Goal: Task Accomplishment & Management: Complete application form

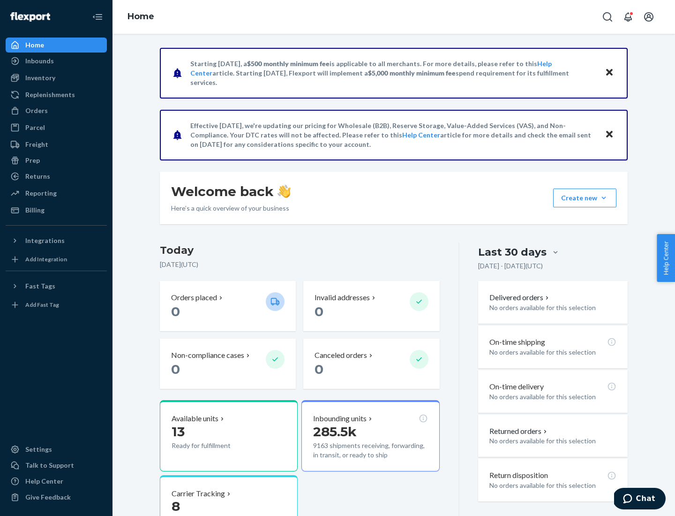
click at [604, 198] on button "Create new Create new inbound Create new order Create new product" at bounding box center [584, 198] width 63 height 19
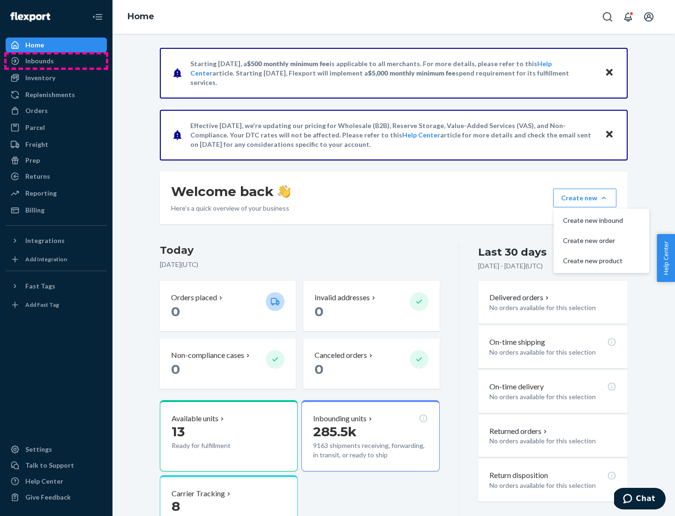
click at [56, 61] on div "Inbounds" at bounding box center [56, 60] width 99 height 13
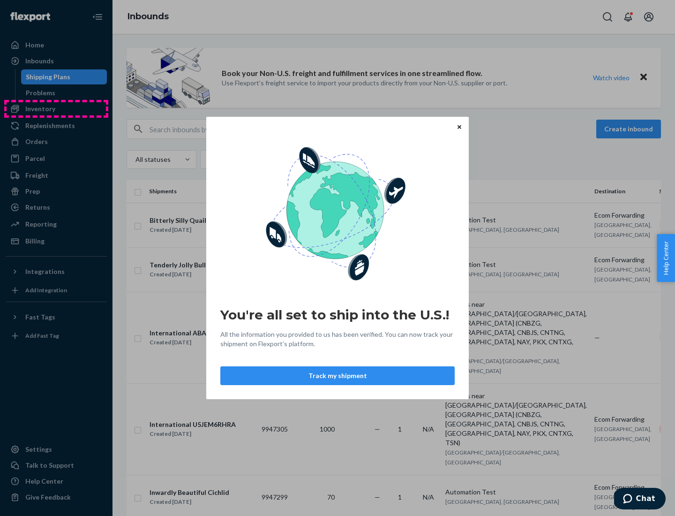
click at [56, 109] on div "You're all set to ship into the U.S.! All the information you provided to us ha…" at bounding box center [337, 258] width 675 height 516
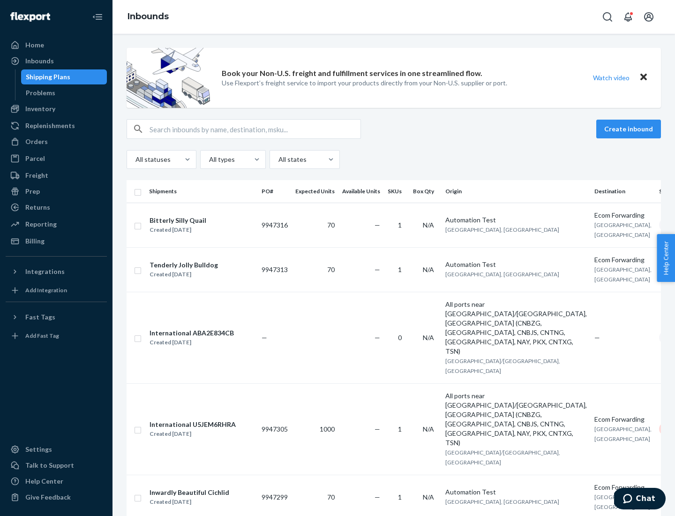
click at [394, 17] on div "Inbounds" at bounding box center [394, 17] width 563 height 34
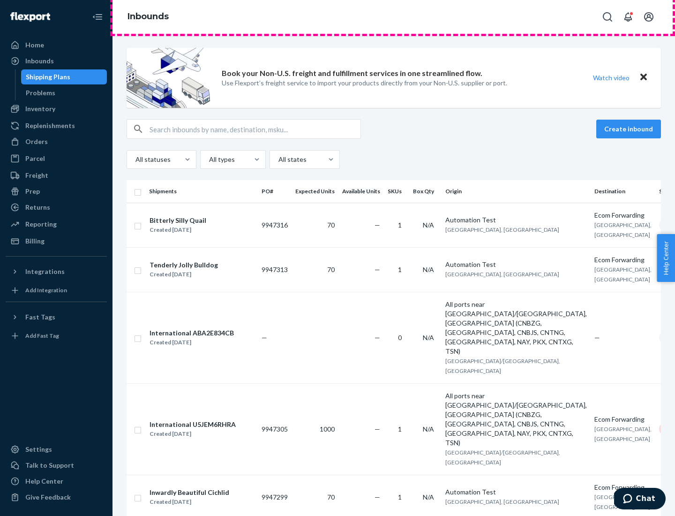
click at [394, 17] on div "Inbounds" at bounding box center [394, 17] width 563 height 34
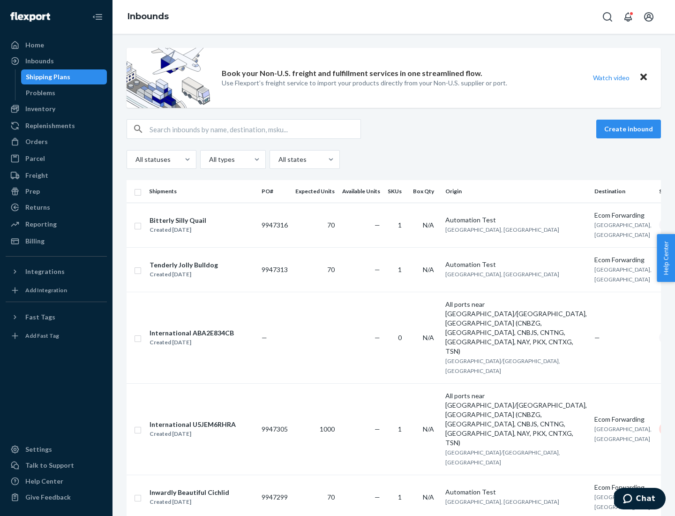
click at [394, 159] on div "All statuses All types All states" at bounding box center [394, 159] width 535 height 19
click at [46, 77] on div "Shipping Plans" at bounding box center [48, 76] width 45 height 9
click at [630, 129] on button "Create inbound" at bounding box center [628, 129] width 65 height 19
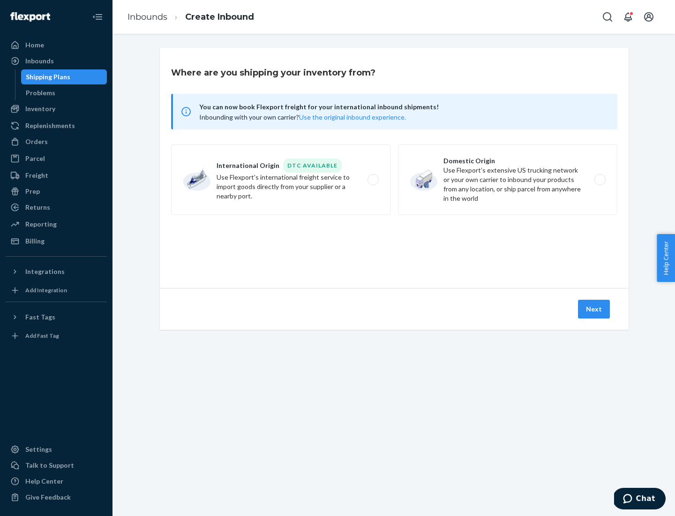
click at [281, 180] on label "International Origin DTC Available Use Flexport's international freight service…" at bounding box center [280, 179] width 219 height 70
click at [373, 180] on input "International Origin DTC Available Use Flexport's international freight service…" at bounding box center [376, 180] width 6 height 6
radio input "true"
click at [394, 245] on icon at bounding box center [394, 245] width 34 height 34
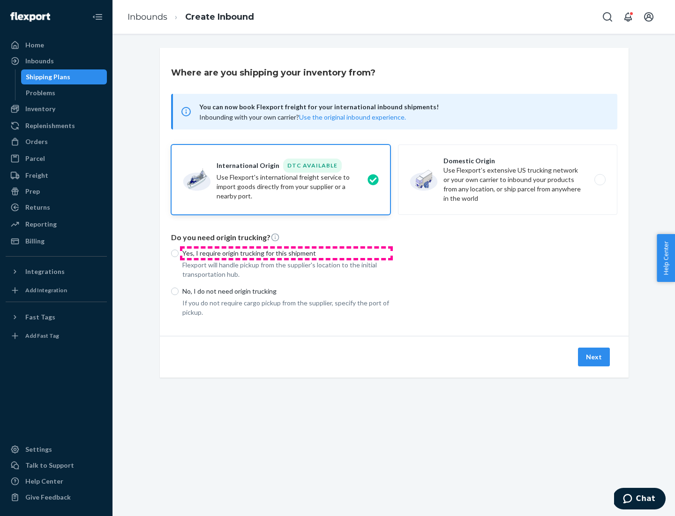
click at [287, 253] on p "Yes, I require origin trucking for this shipment" at bounding box center [286, 253] width 208 height 9
click at [179, 253] on input "Yes, I require origin trucking for this shipment" at bounding box center [175, 253] width 8 height 8
radio input "true"
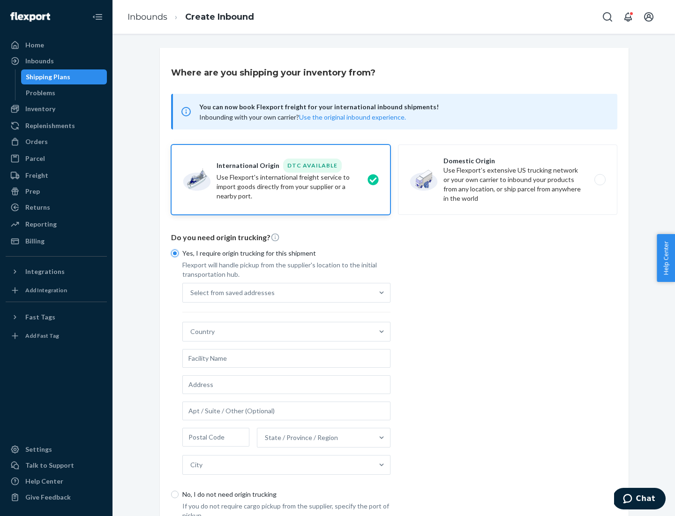
scroll to position [18, 0]
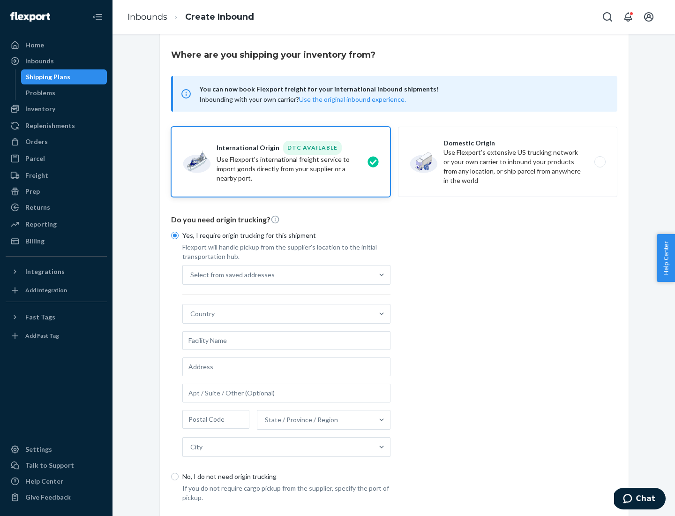
click at [278, 274] on div "Select from saved addresses" at bounding box center [278, 274] width 190 height 19
click at [191, 274] on input "Select from saved addresses" at bounding box center [190, 274] width 1 height 9
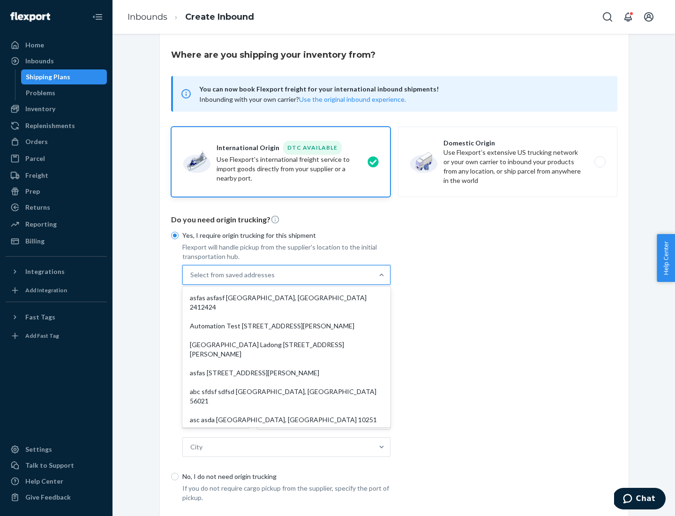
scroll to position [41, 0]
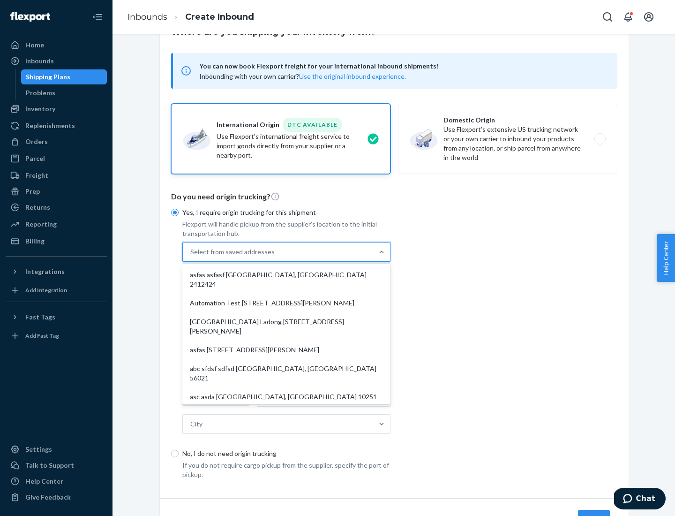
click at [287, 274] on div "asfas asfasf [GEOGRAPHIC_DATA], [GEOGRAPHIC_DATA] 2412424" at bounding box center [286, 279] width 204 height 28
click at [191, 257] on input "option asfas asfasf [GEOGRAPHIC_DATA], [GEOGRAPHIC_DATA] 2412424 focused, 1 of …" at bounding box center [190, 251] width 1 height 9
type input "asfas"
type input "asfasf"
type input "2412424"
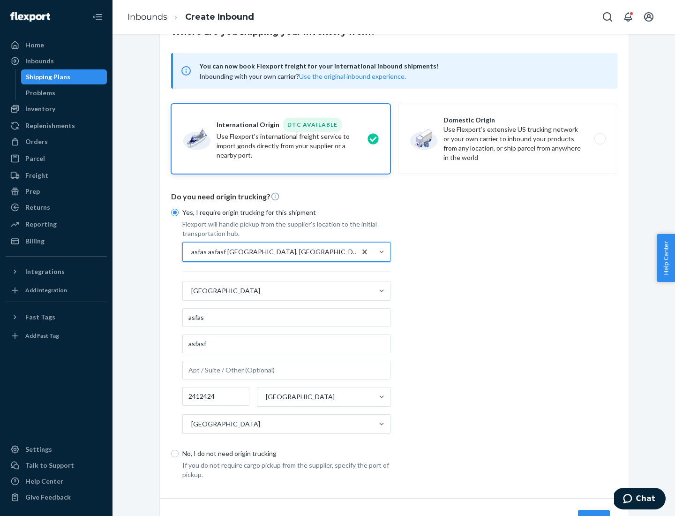
scroll to position [87, 0]
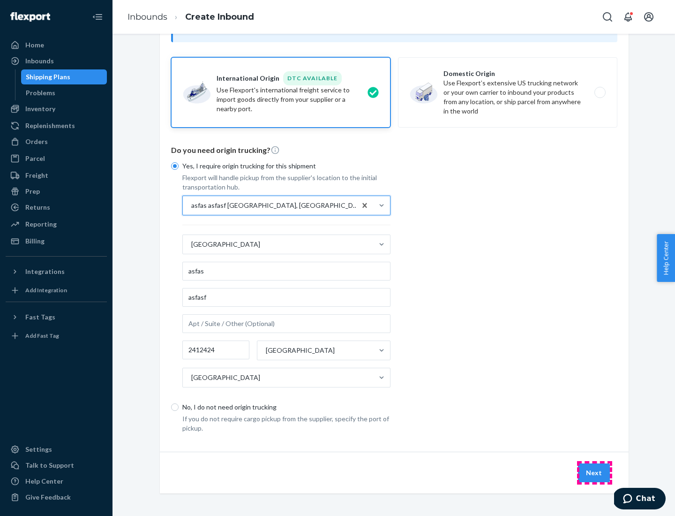
click at [595, 472] on button "Next" at bounding box center [594, 472] width 32 height 19
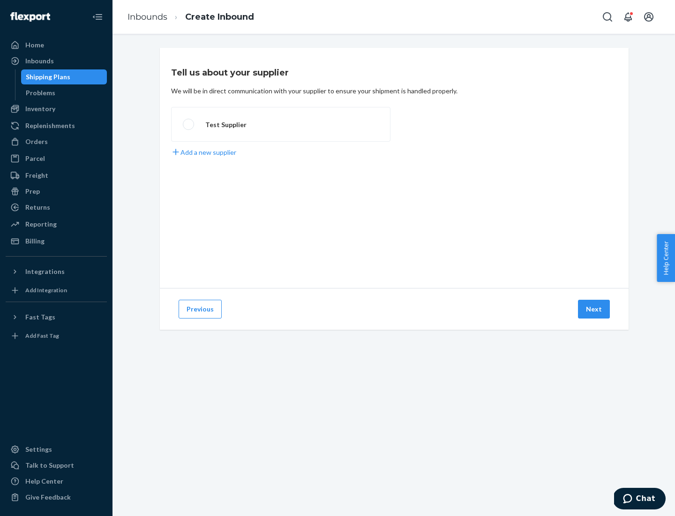
click at [281, 124] on label "Test Supplier" at bounding box center [280, 124] width 219 height 35
click at [189, 124] on input "Test Supplier" at bounding box center [186, 124] width 6 height 6
radio input "true"
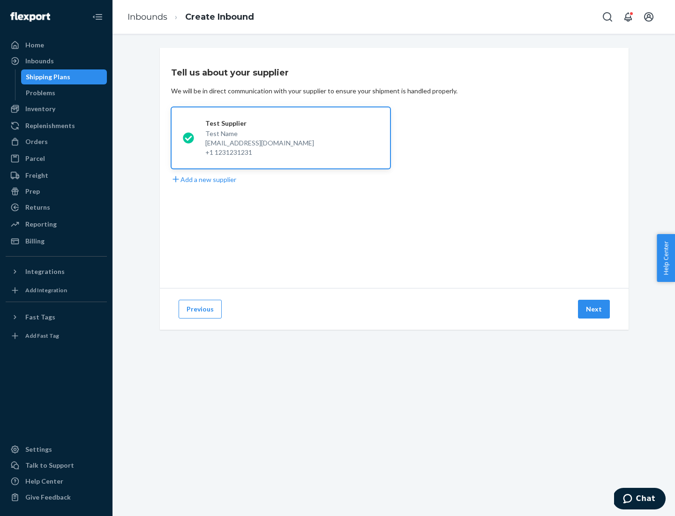
click at [595, 309] on button "Next" at bounding box center [594, 309] width 32 height 19
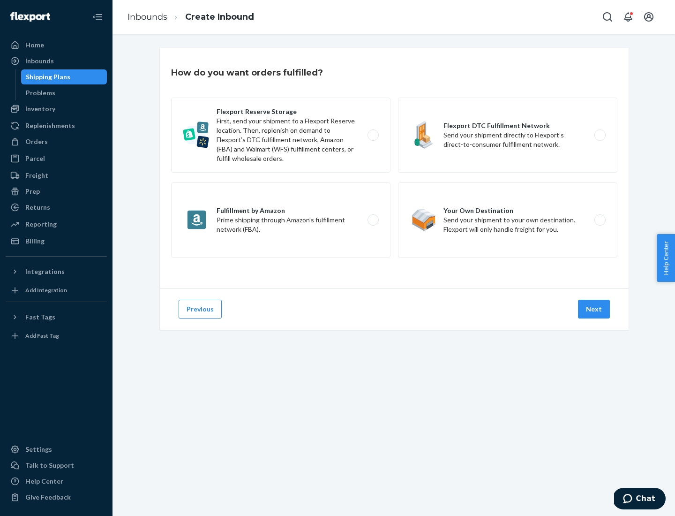
click at [281, 220] on label "Fulfillment by Amazon Prime shipping through Amazon’s fulfillment network (FBA)." at bounding box center [280, 219] width 219 height 75
click at [373, 220] on input "Fulfillment by Amazon Prime shipping through Amazon’s fulfillment network (FBA)." at bounding box center [376, 220] width 6 height 6
radio input "true"
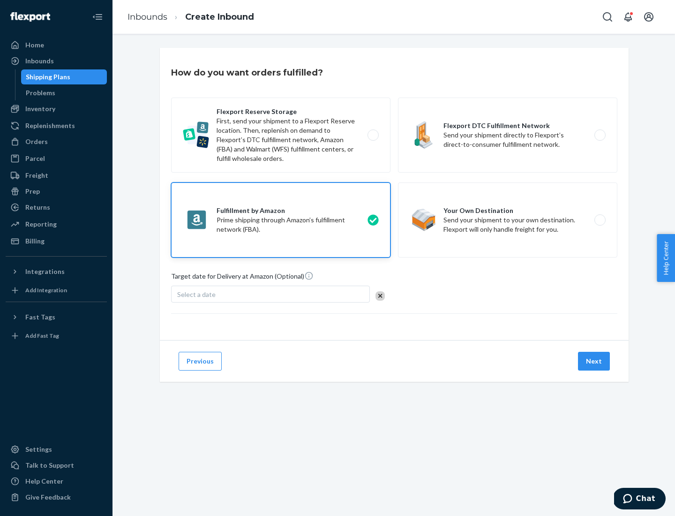
click at [595, 361] on button "Next" at bounding box center [594, 361] width 32 height 19
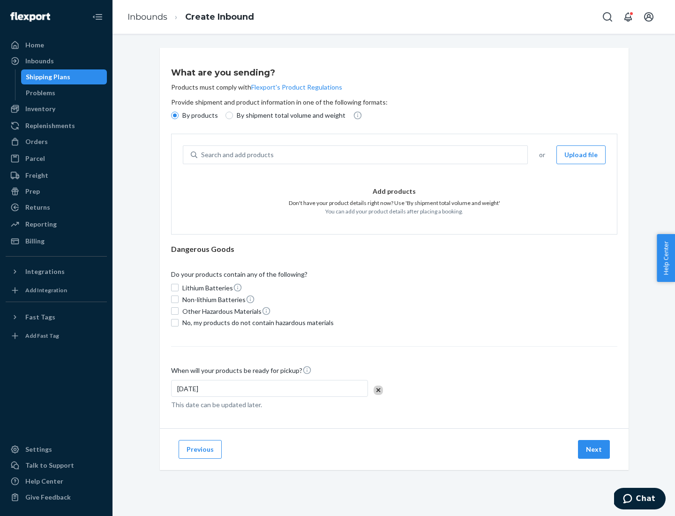
click at [288, 115] on p "By shipment total volume and weight" at bounding box center [291, 115] width 109 height 9
click at [233, 115] on input "By shipment total volume and weight" at bounding box center [230, 116] width 8 height 8
radio input "true"
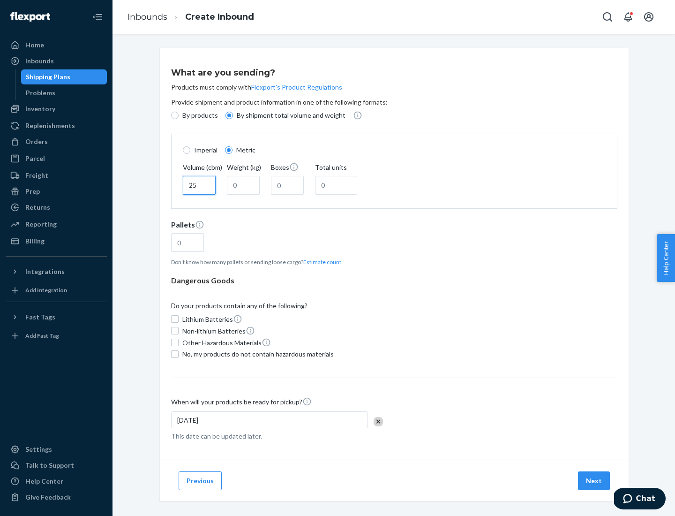
type input "25"
type input "100"
type input "50"
type input "500"
click at [320, 262] on button "Estimate count" at bounding box center [322, 262] width 38 height 8
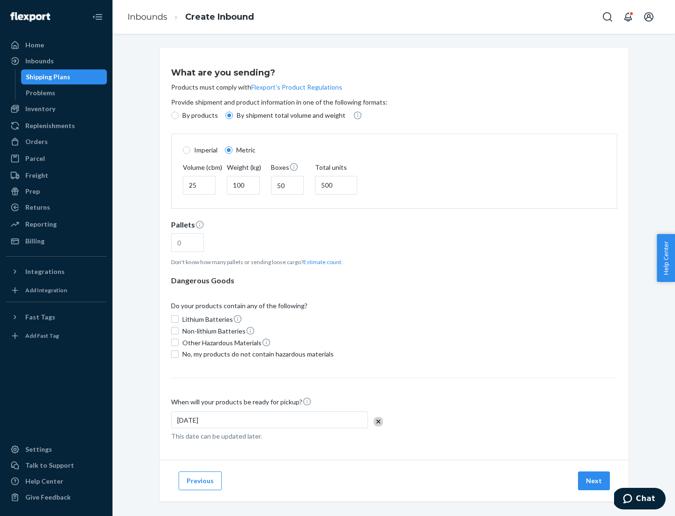
type input "16"
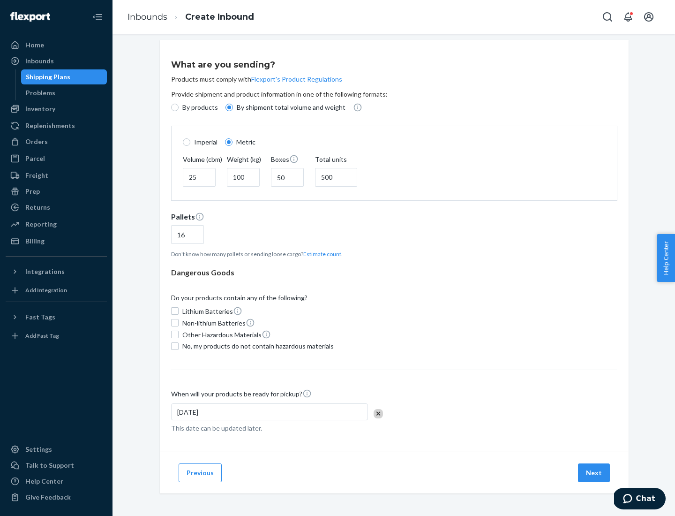
click at [257, 346] on span "No, my products do not contain hazardous materials" at bounding box center [257, 345] width 151 height 9
click at [179, 346] on input "No, my products do not contain hazardous materials" at bounding box center [175, 346] width 8 height 8
checkbox input "true"
click at [595, 472] on button "Next" at bounding box center [594, 472] width 32 height 19
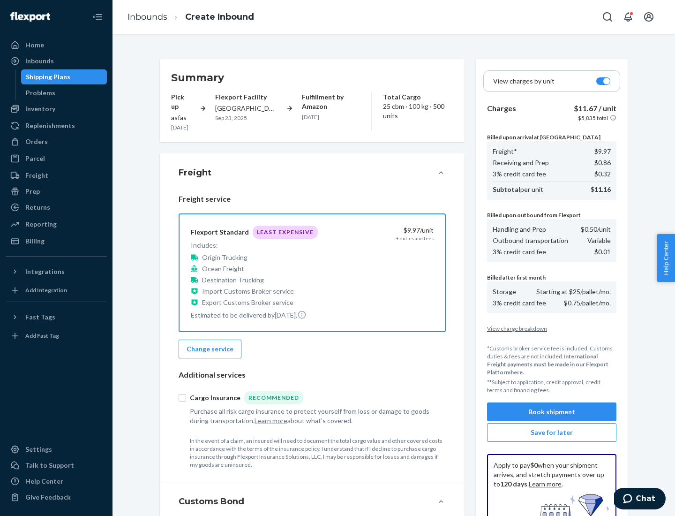
scroll to position [137, 0]
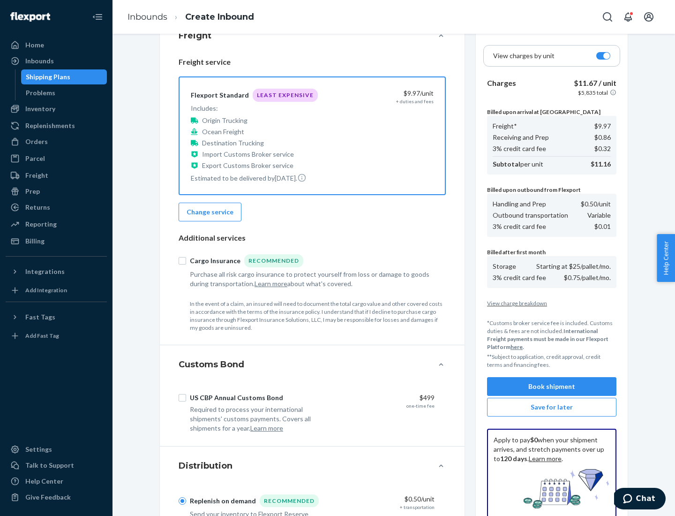
click at [552, 386] on button "Book shipment" at bounding box center [551, 386] width 129 height 19
